Goal: Task Accomplishment & Management: Use online tool/utility

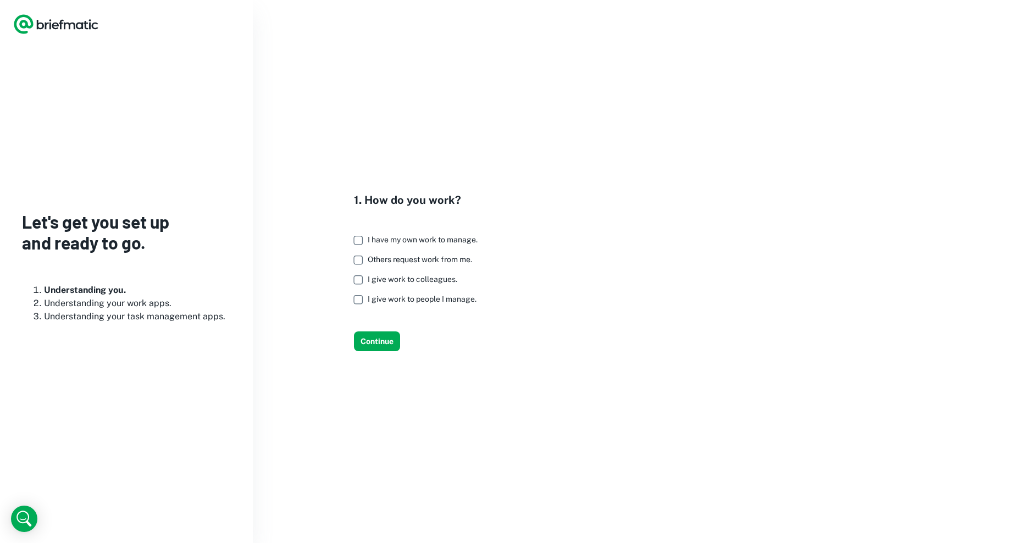
drag, startPoint x: 447, startPoint y: 237, endPoint x: 448, endPoint y: 255, distance: 17.6
click at [447, 238] on span "I have my own work to manage." at bounding box center [423, 239] width 110 height 9
click at [442, 275] on label "I give work to colleagues." at bounding box center [413, 280] width 130 height 20
click at [383, 300] on span "I give work to people I manage." at bounding box center [422, 298] width 109 height 9
click at [371, 341] on button "Continue" at bounding box center [377, 341] width 46 height 20
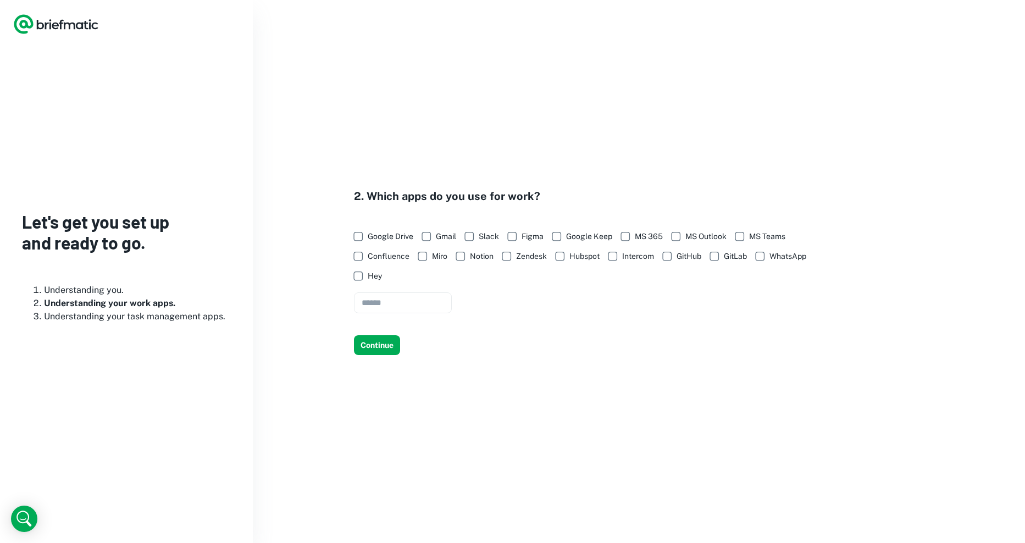
click at [379, 234] on span "Google Drive" at bounding box center [391, 236] width 46 height 12
click at [447, 232] on span "Gmail" at bounding box center [446, 236] width 20 height 12
click at [527, 238] on span "Figma" at bounding box center [532, 236] width 22 height 12
click at [377, 346] on button "Continue" at bounding box center [377, 345] width 46 height 20
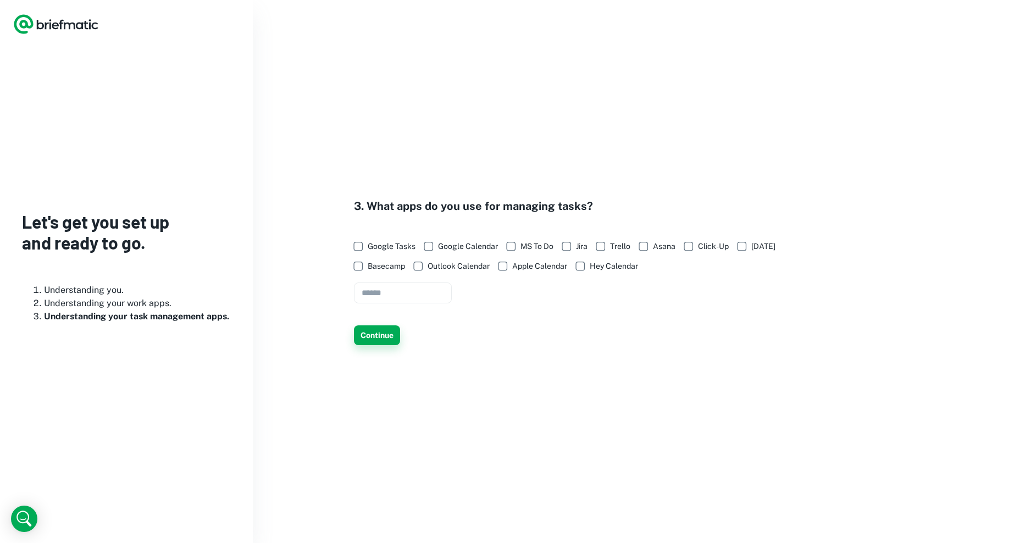
click at [359, 336] on button "Continue" at bounding box center [377, 335] width 46 height 20
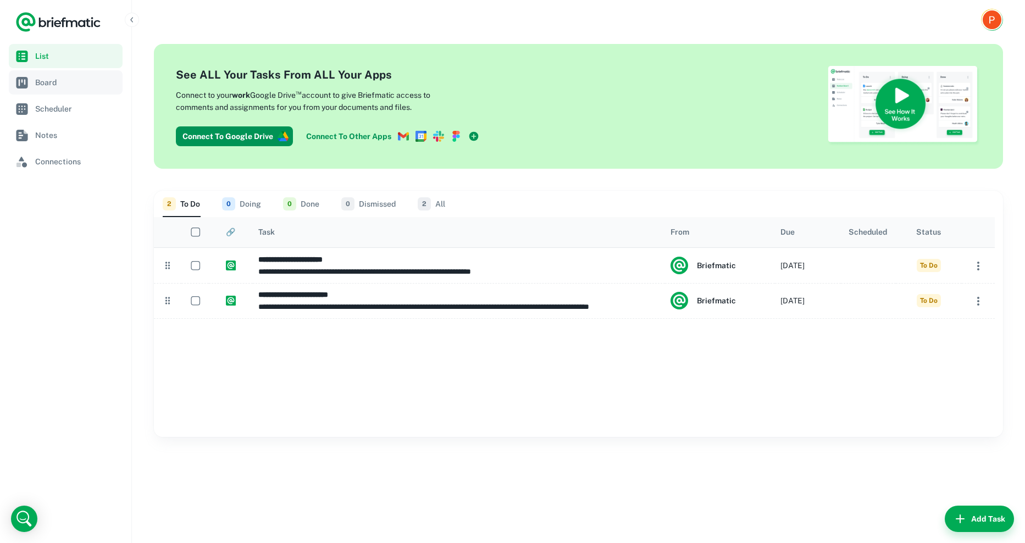
click at [60, 77] on span "Board" at bounding box center [76, 82] width 83 height 12
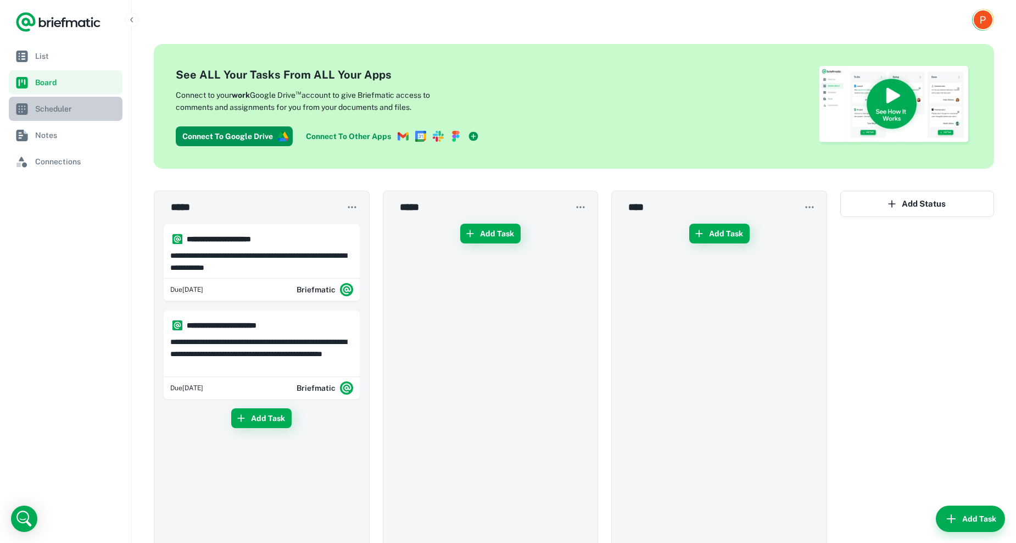
click at [59, 103] on span "Scheduler" at bounding box center [76, 109] width 83 height 12
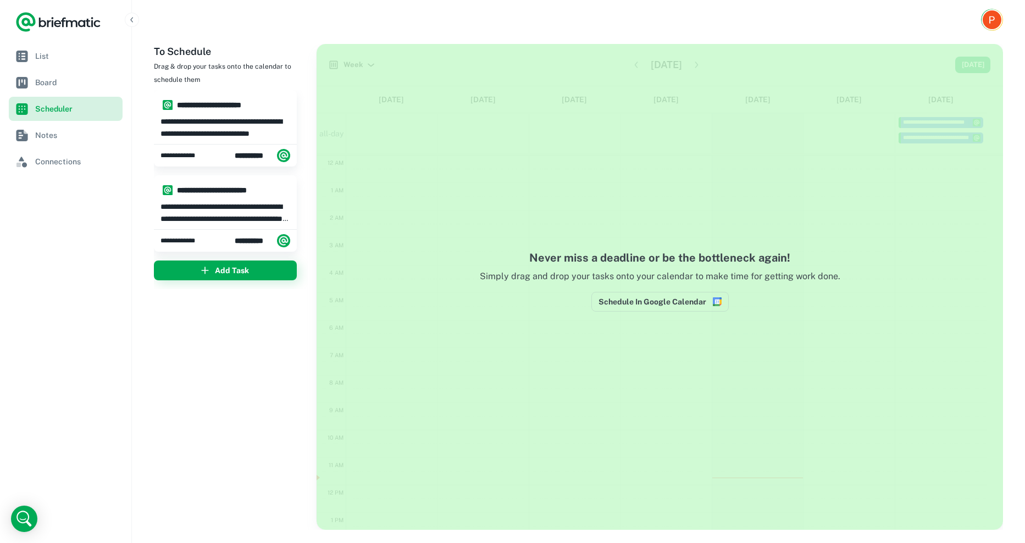
scroll to position [165, 0]
click at [55, 137] on span "Notes" at bounding box center [76, 135] width 83 height 12
